Goal: Task Accomplishment & Management: Complete application form

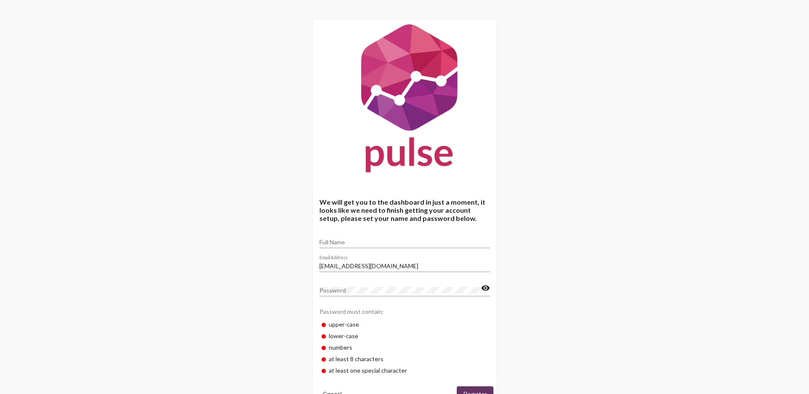
scroll to position [32, 0]
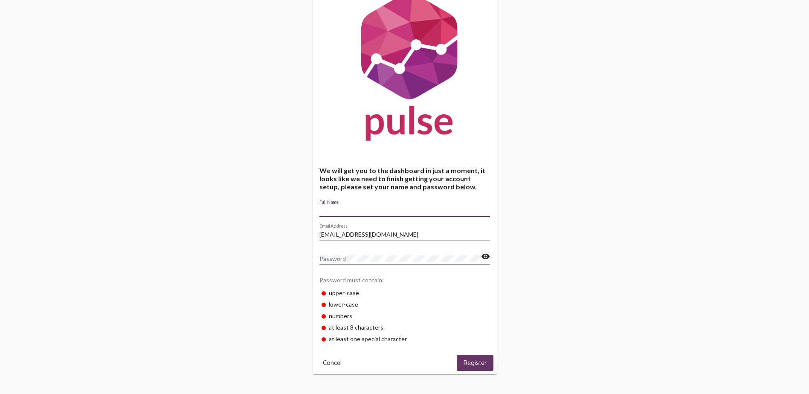
click at [396, 211] on input "Full Name" at bounding box center [404, 210] width 171 height 7
type input "[PERSON_NAME]"
click at [462, 358] on button "Register" at bounding box center [475, 363] width 37 height 16
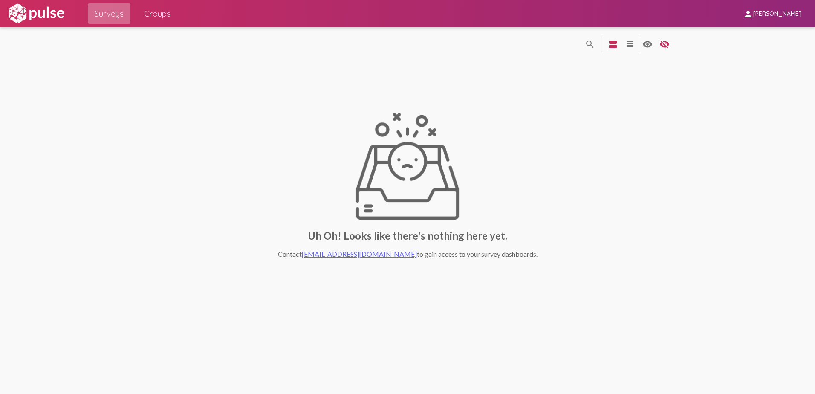
click at [113, 14] on span "Surveys" at bounding box center [109, 13] width 29 height 15
drag, startPoint x: 132, startPoint y: 11, endPoint x: 154, endPoint y: 13, distance: 22.3
click at [150, 12] on div "Surveys Groups" at bounding box center [129, 13] width 96 height 27
click at [154, 13] on span "Groups" at bounding box center [157, 13] width 26 height 15
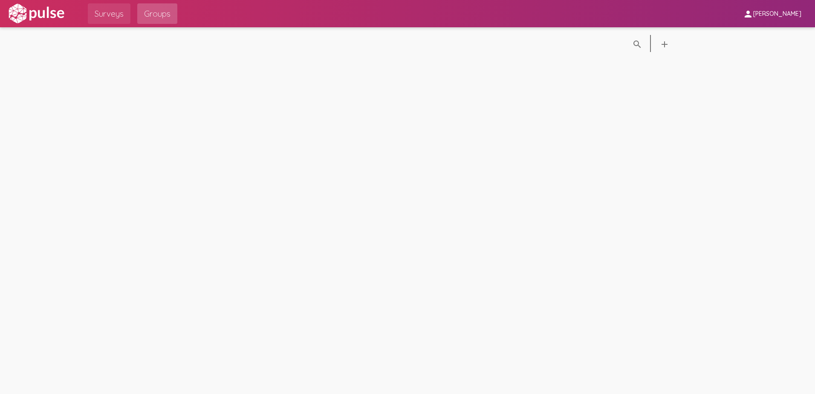
click at [127, 9] on link "Surveys" at bounding box center [109, 13] width 43 height 20
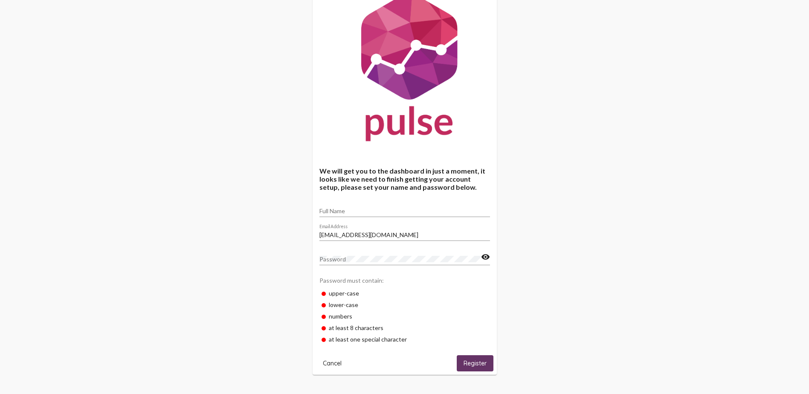
scroll to position [32, 0]
